Goal: Transaction & Acquisition: Subscribe to service/newsletter

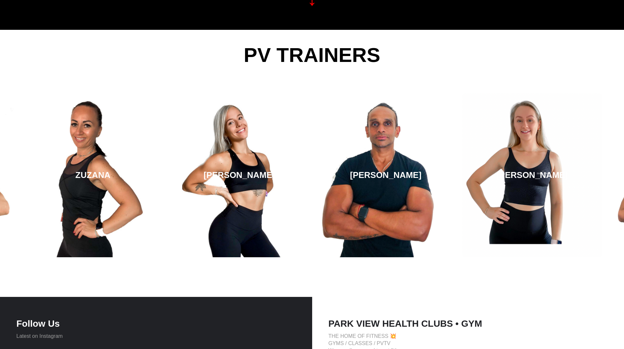
scroll to position [1015, 0]
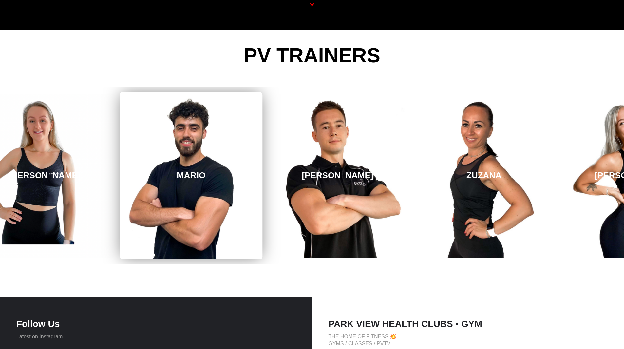
drag, startPoint x: 616, startPoint y: 176, endPoint x: 110, endPoint y: 184, distance: 505.8
click at [120, 184] on link "MARIO" at bounding box center [191, 175] width 143 height 167
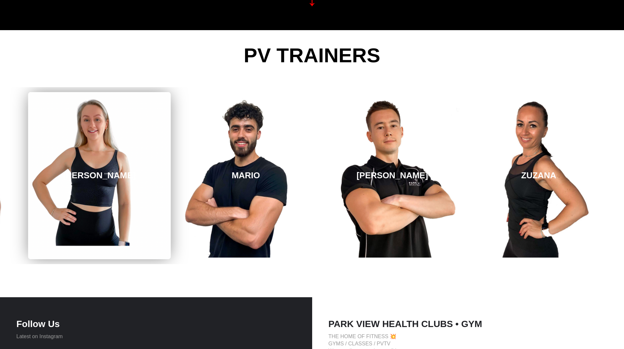
drag, startPoint x: 275, startPoint y: 189, endPoint x: 139, endPoint y: 193, distance: 137.0
click at [176, 188] on link "MARIO" at bounding box center [246, 176] width 140 height 164
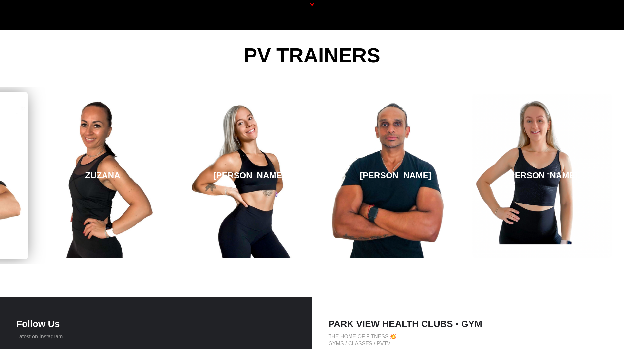
drag, startPoint x: 584, startPoint y: 182, endPoint x: 0, endPoint y: 189, distance: 584.4
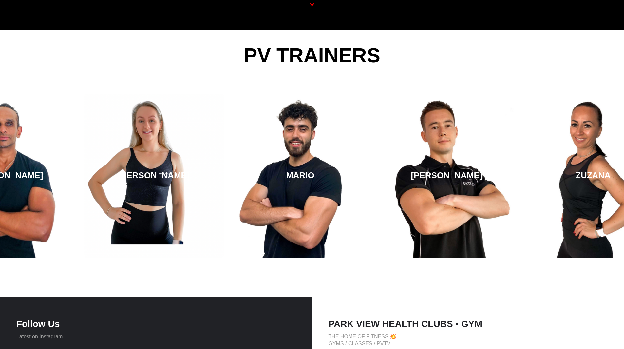
drag, startPoint x: 255, startPoint y: 164, endPoint x: 627, endPoint y: 159, distance: 372.8
click at [370, 162] on link "MARIO" at bounding box center [300, 176] width 140 height 164
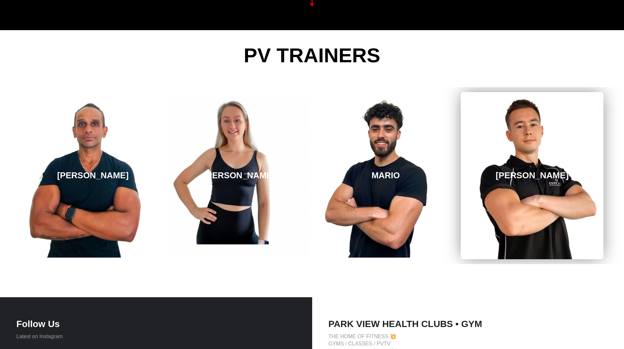
drag, startPoint x: 118, startPoint y: 161, endPoint x: 543, endPoint y: 162, distance: 425.2
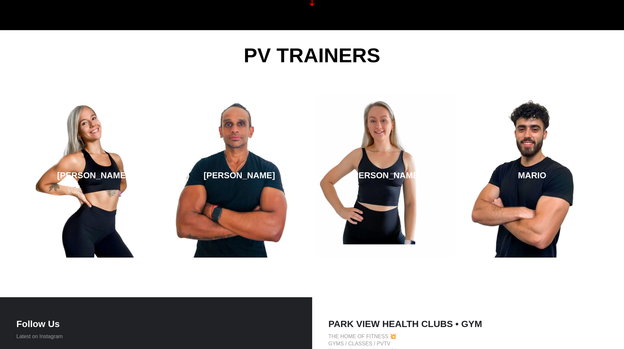
drag, startPoint x: 136, startPoint y: 138, endPoint x: 637, endPoint y: 157, distance: 501.9
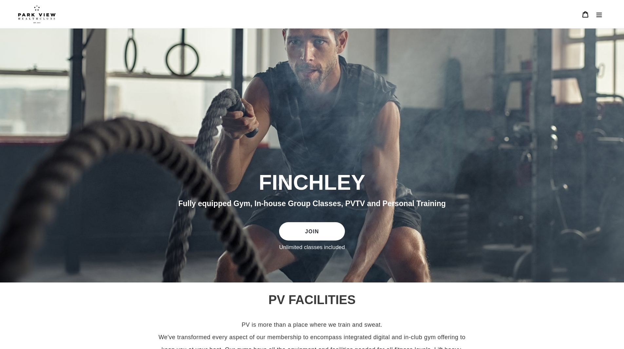
click at [603, 13] on button "Menu" at bounding box center [599, 14] width 14 height 14
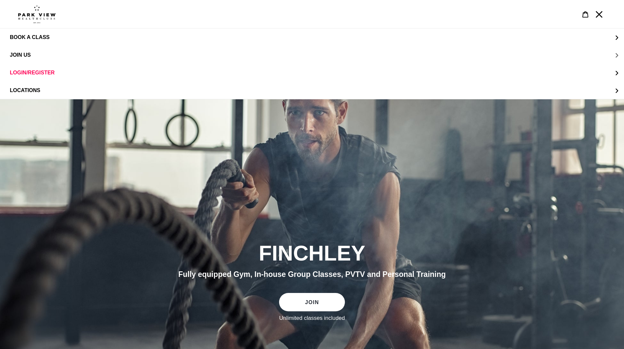
click at [26, 53] on span "JOIN US" at bounding box center [20, 55] width 21 height 6
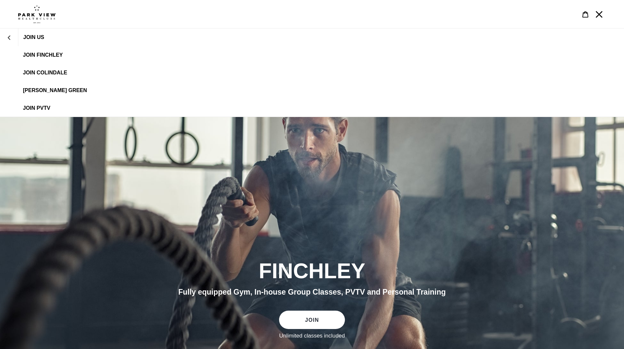
click at [41, 54] on span "JOIN FINCHLEY" at bounding box center [43, 55] width 40 height 6
